Goal: Book appointment/travel/reservation

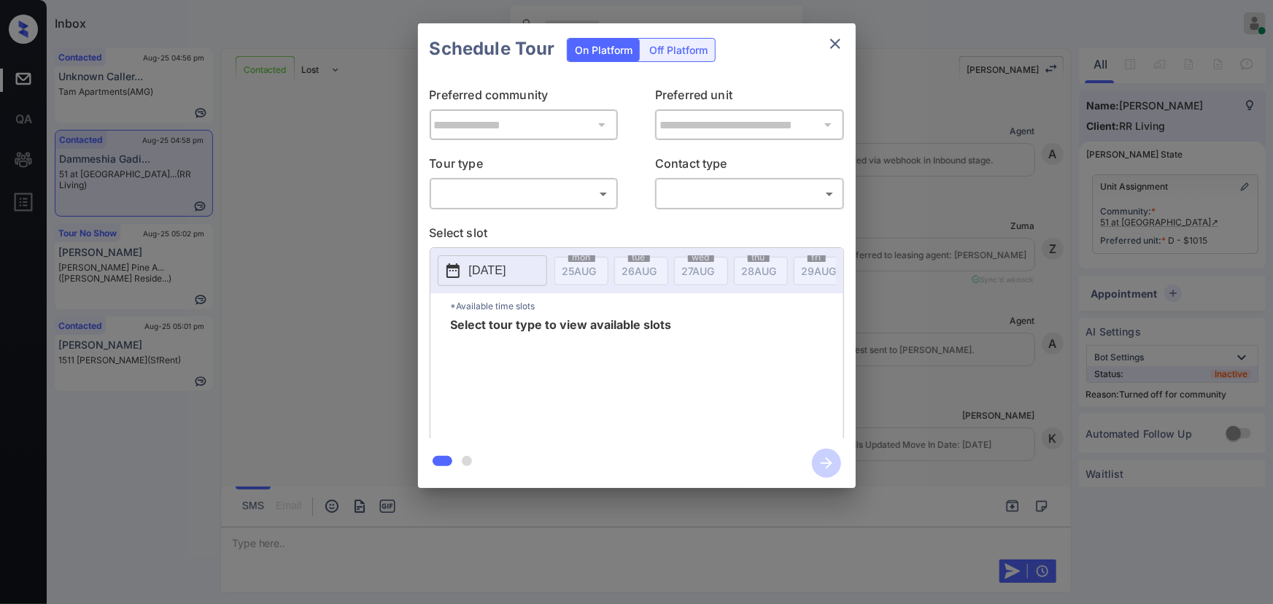
scroll to position [1310, 0]
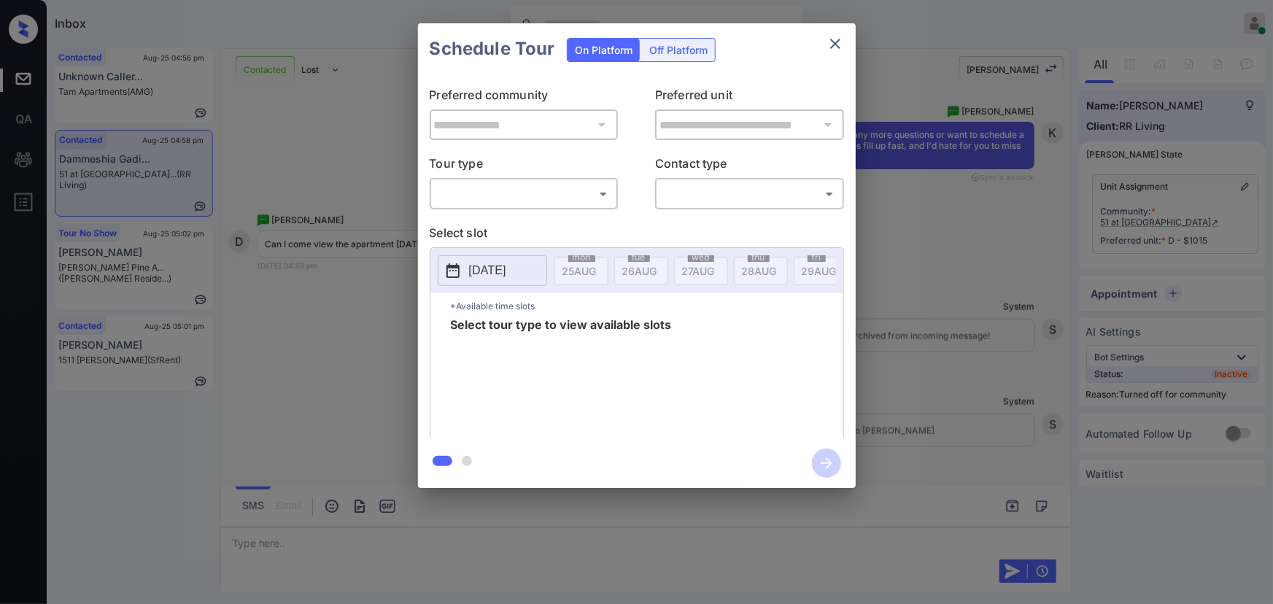
click at [549, 185] on body "Inbox [PERSON_NAME] Online Set yourself offline Set yourself on break Profile S…" at bounding box center [636, 302] width 1273 height 604
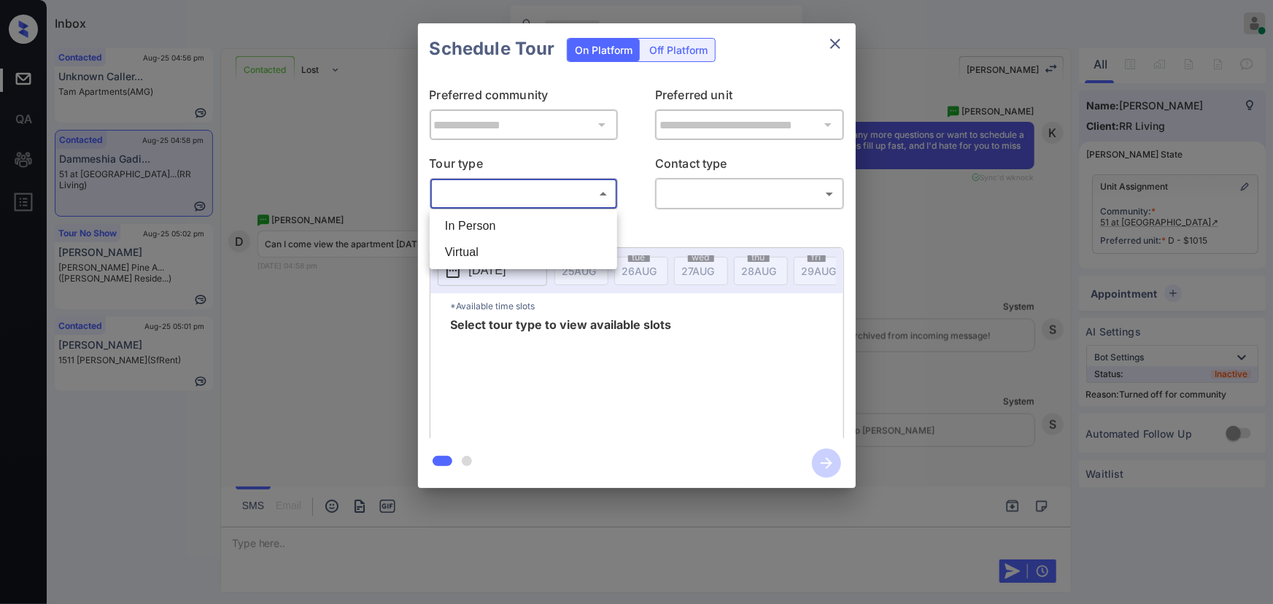
click at [495, 218] on li "In Person" at bounding box center [523, 226] width 180 height 26
type input "********"
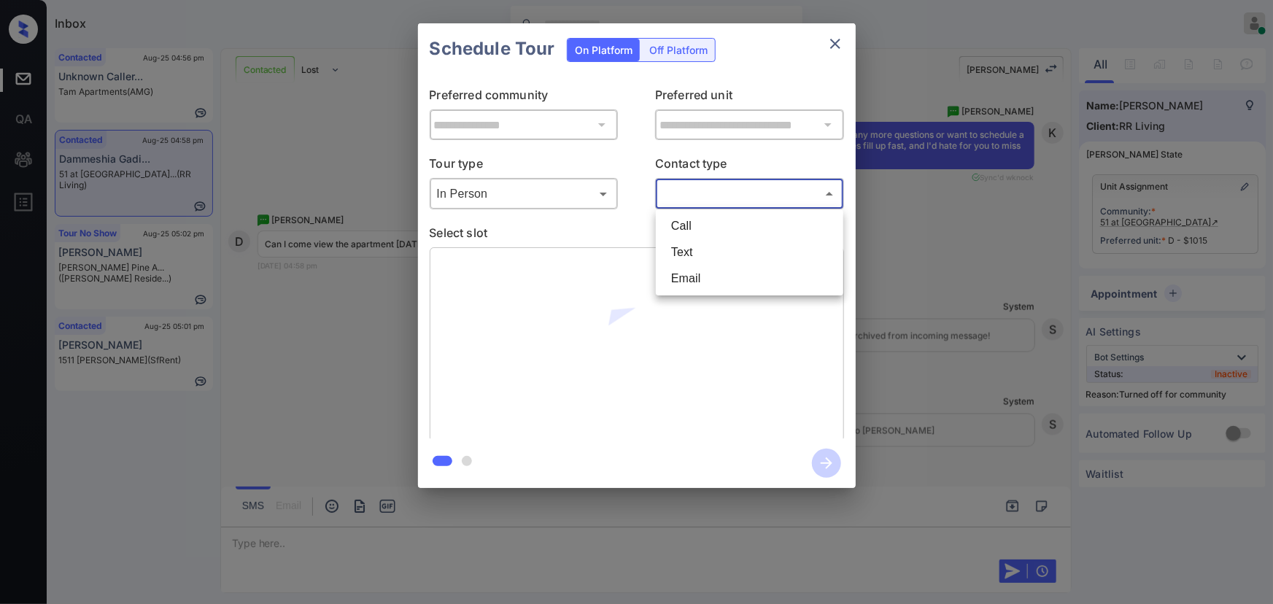
click at [709, 194] on body "Inbox [PERSON_NAME] Online Set yourself offline Set yourself on break Profile S…" at bounding box center [636, 302] width 1273 height 604
drag, startPoint x: 692, startPoint y: 248, endPoint x: 683, endPoint y: 258, distance: 13.5
click at [691, 248] on li "Text" at bounding box center [750, 252] width 180 height 26
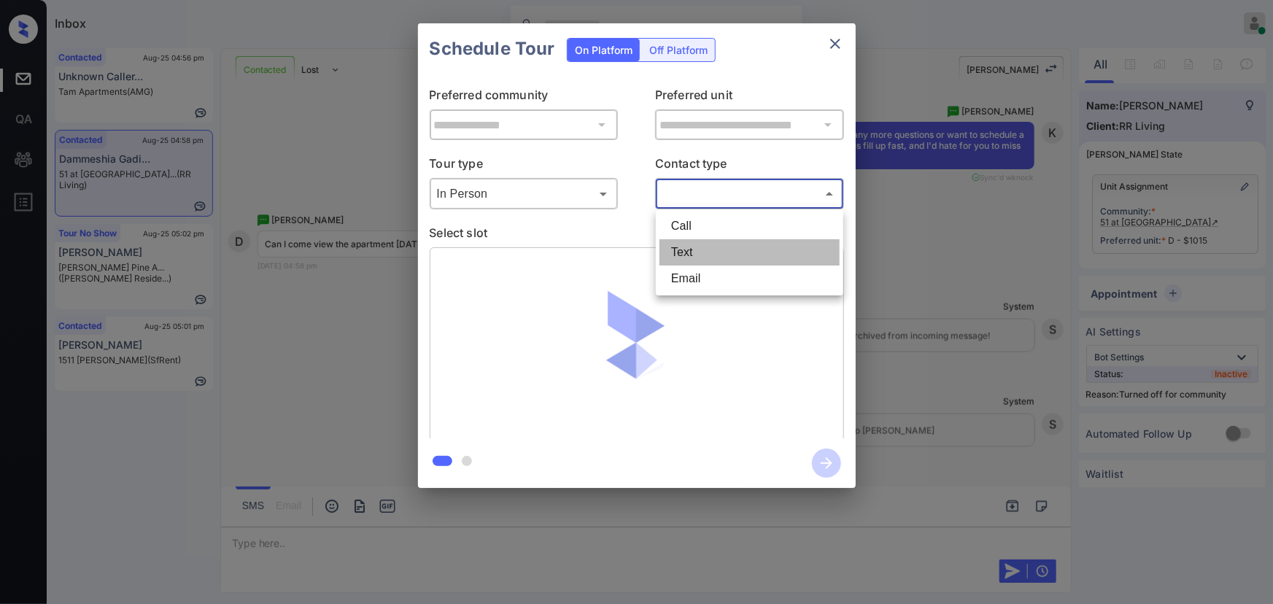
type input "****"
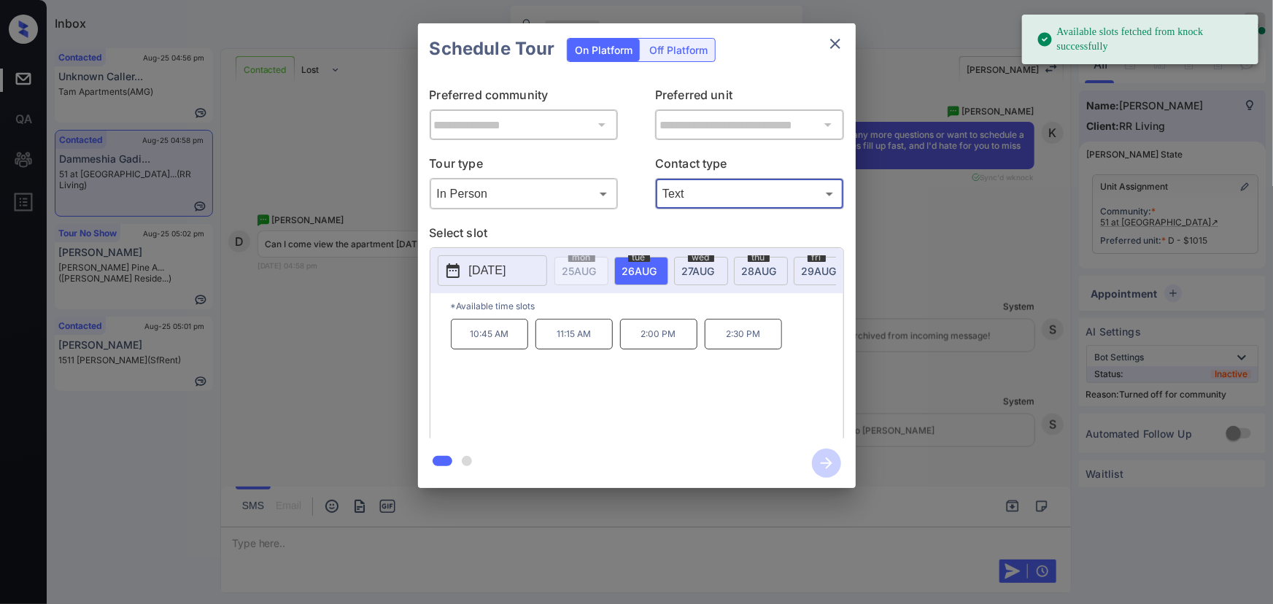
click at [699, 270] on span "[DATE]" at bounding box center [698, 271] width 33 height 12
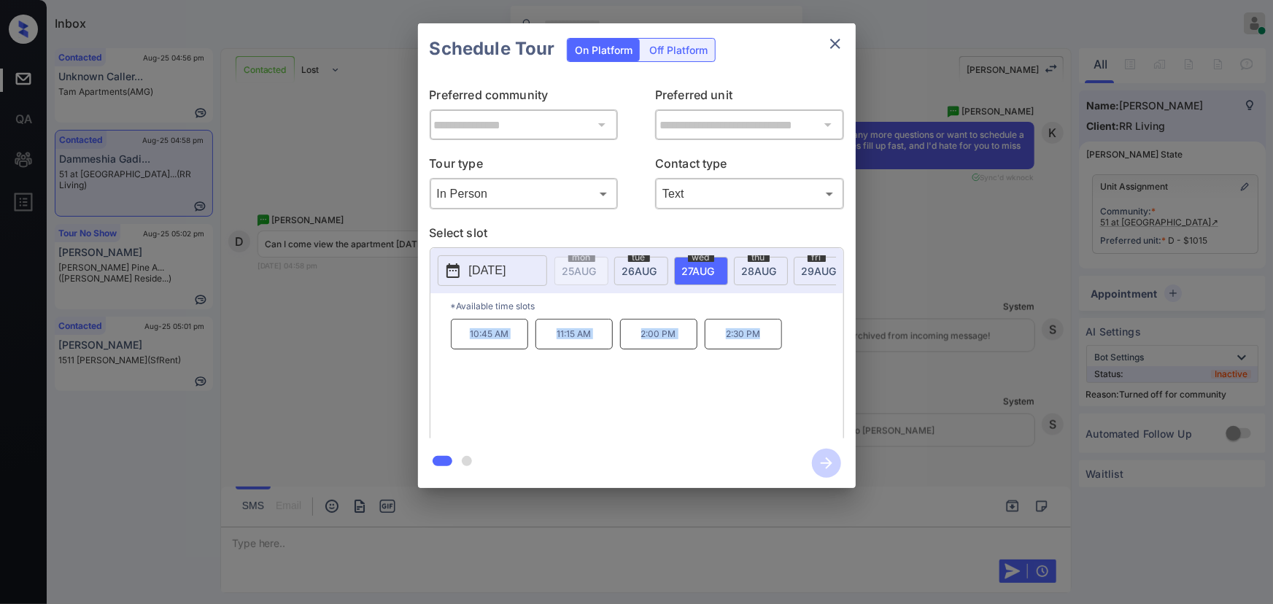
copy div "10:45 AM 11:15 AM 2:00 PM 2:30 PM"
drag, startPoint x: 772, startPoint y: 342, endPoint x: 448, endPoint y: 336, distance: 324.1
click at [448, 336] on div "*Available time slots 10:45 AM 11:15 AM 2:00 PM 2:30 PM" at bounding box center [637, 368] width 413 height 150
click at [473, 535] on div at bounding box center [636, 302] width 1273 height 604
